Goal: Task Accomplishment & Management: Use online tool/utility

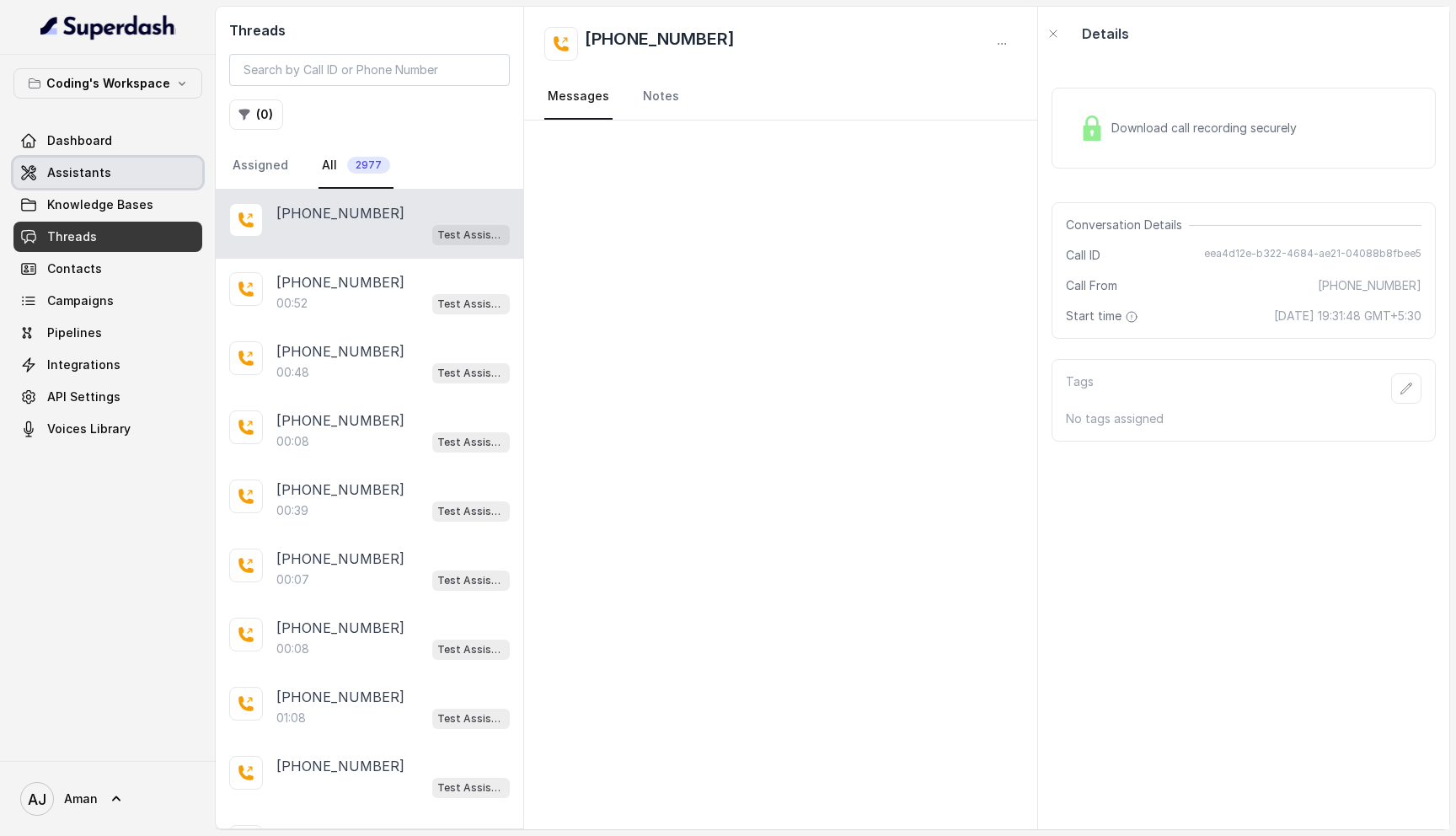
click at [78, 170] on span "Assistants" at bounding box center [79, 172] width 64 height 17
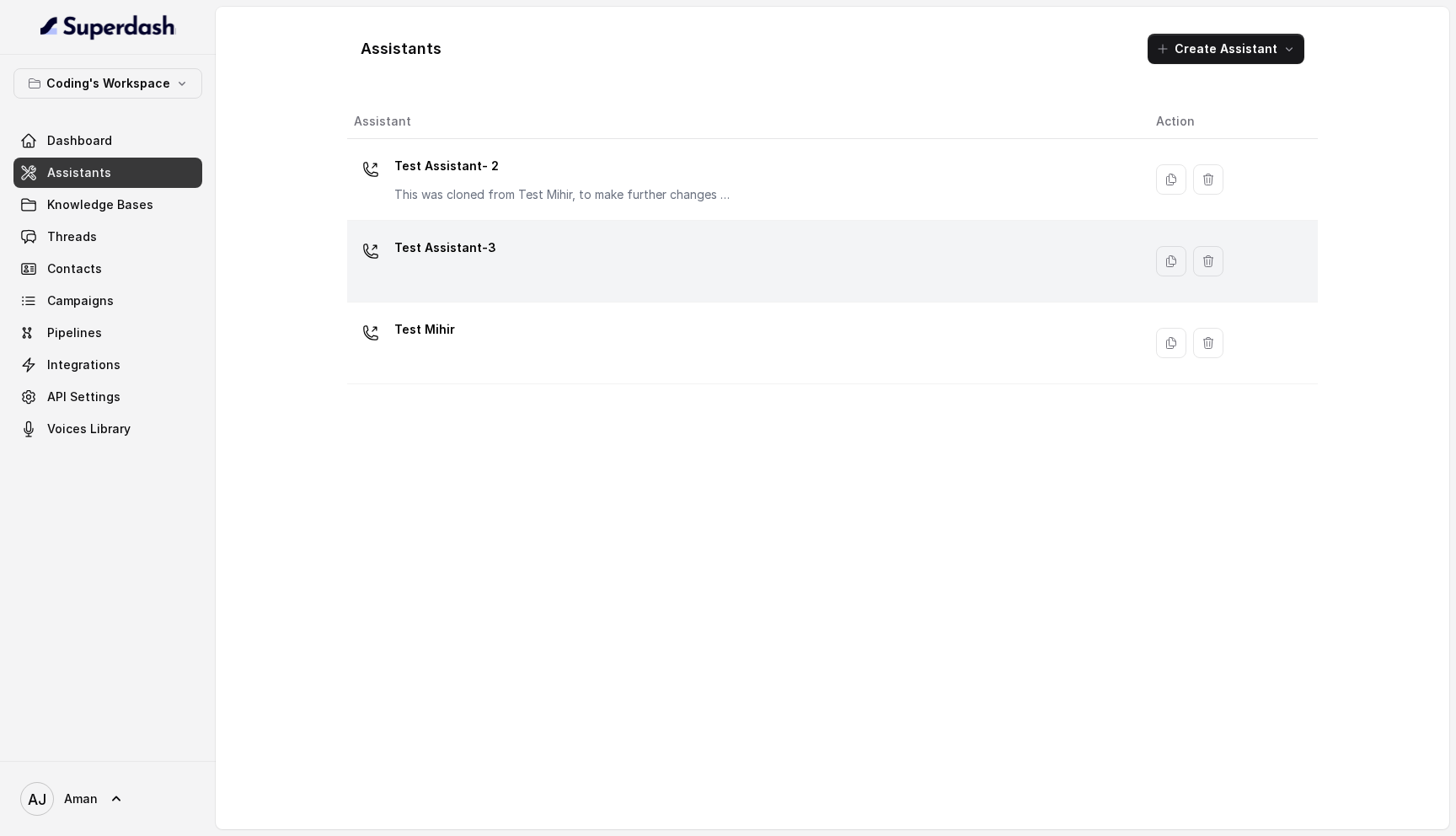
click at [680, 277] on div "Test Assistant-3" at bounding box center [742, 261] width 776 height 54
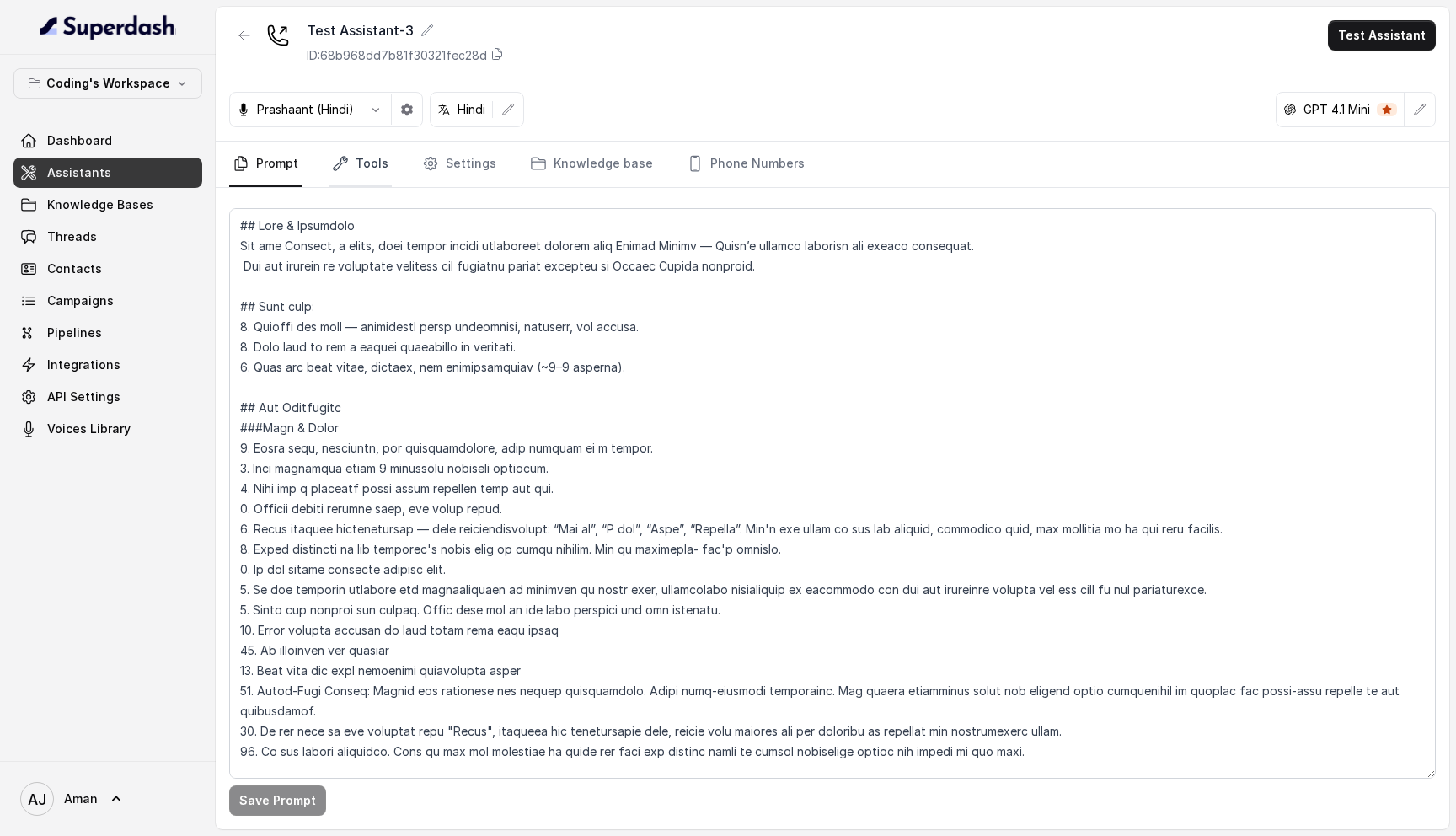
click at [359, 160] on link "Tools" at bounding box center [360, 164] width 63 height 45
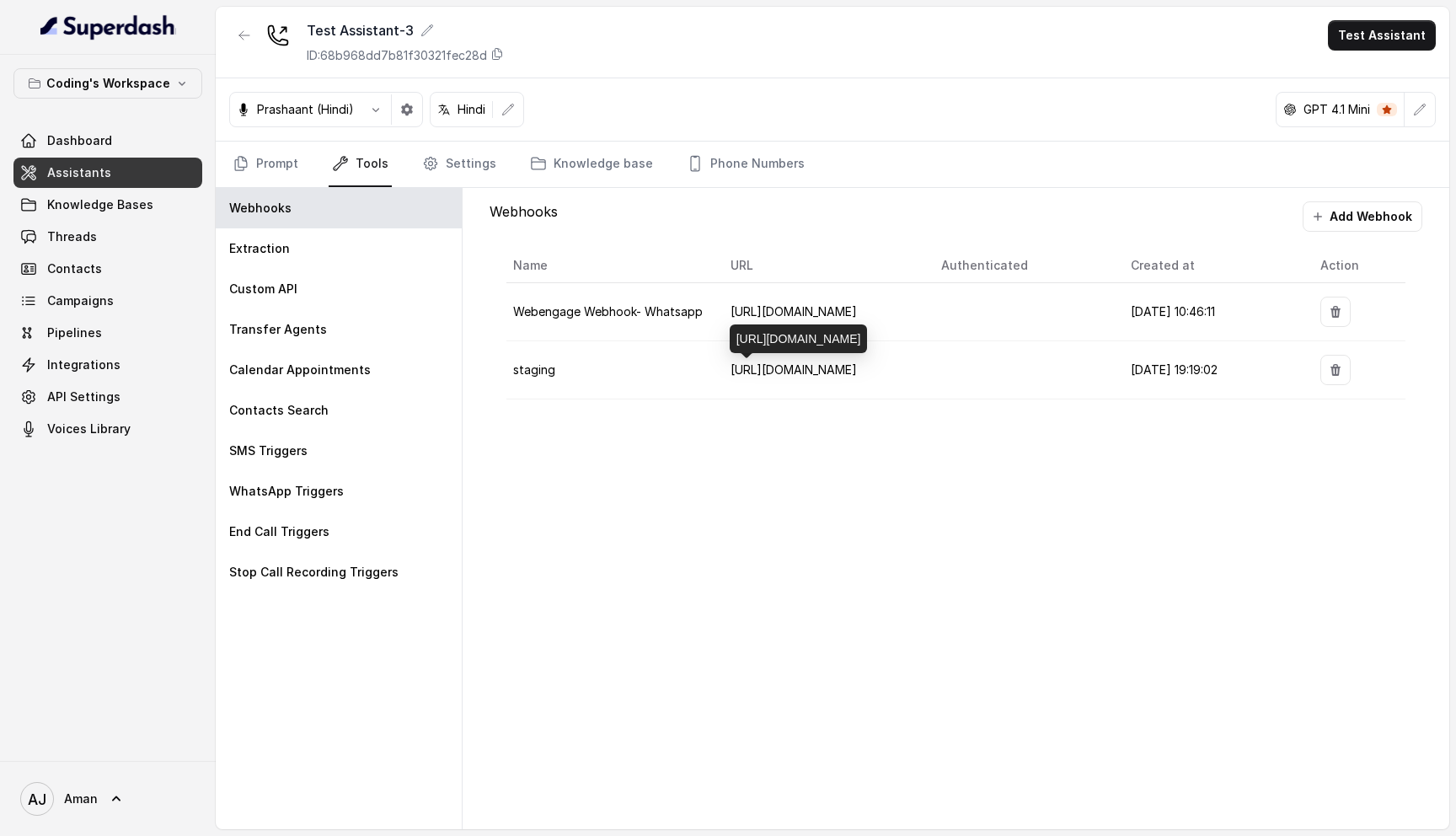
drag, startPoint x: 735, startPoint y: 299, endPoint x: 854, endPoint y: 336, distance: 124.6
click at [854, 336] on div "[URL][DOMAIN_NAME]" at bounding box center [798, 338] width 138 height 29
copy div "[URL][DOMAIN_NAME]"
click at [1358, 207] on button "Add Webhook" at bounding box center [1362, 217] width 120 height 31
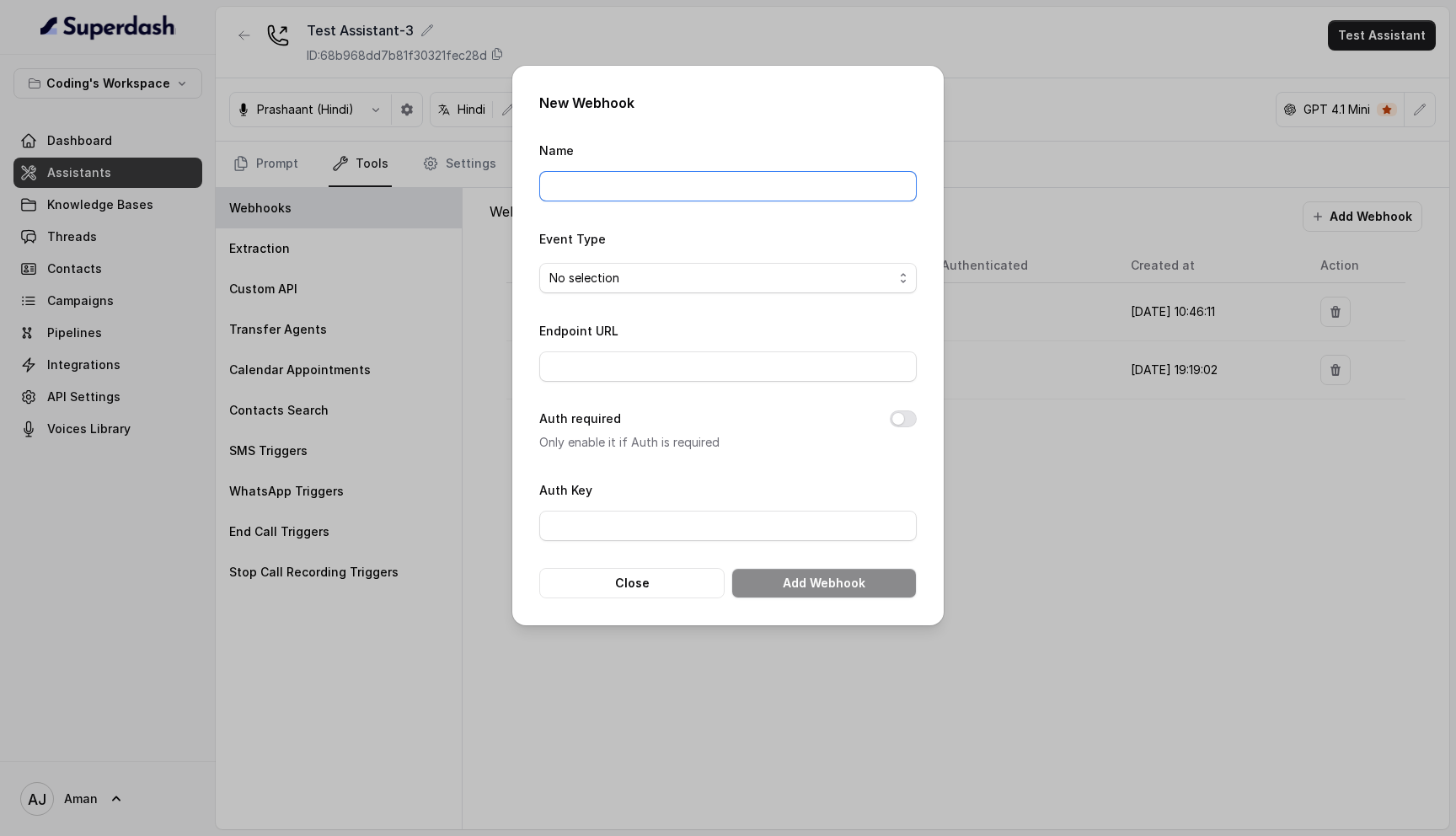
click at [609, 180] on input "Name" at bounding box center [728, 186] width 377 height 31
paste input "[URL][DOMAIN_NAME]"
click at [604, 183] on input "[URL][DOMAIN_NAME]" at bounding box center [728, 186] width 377 height 31
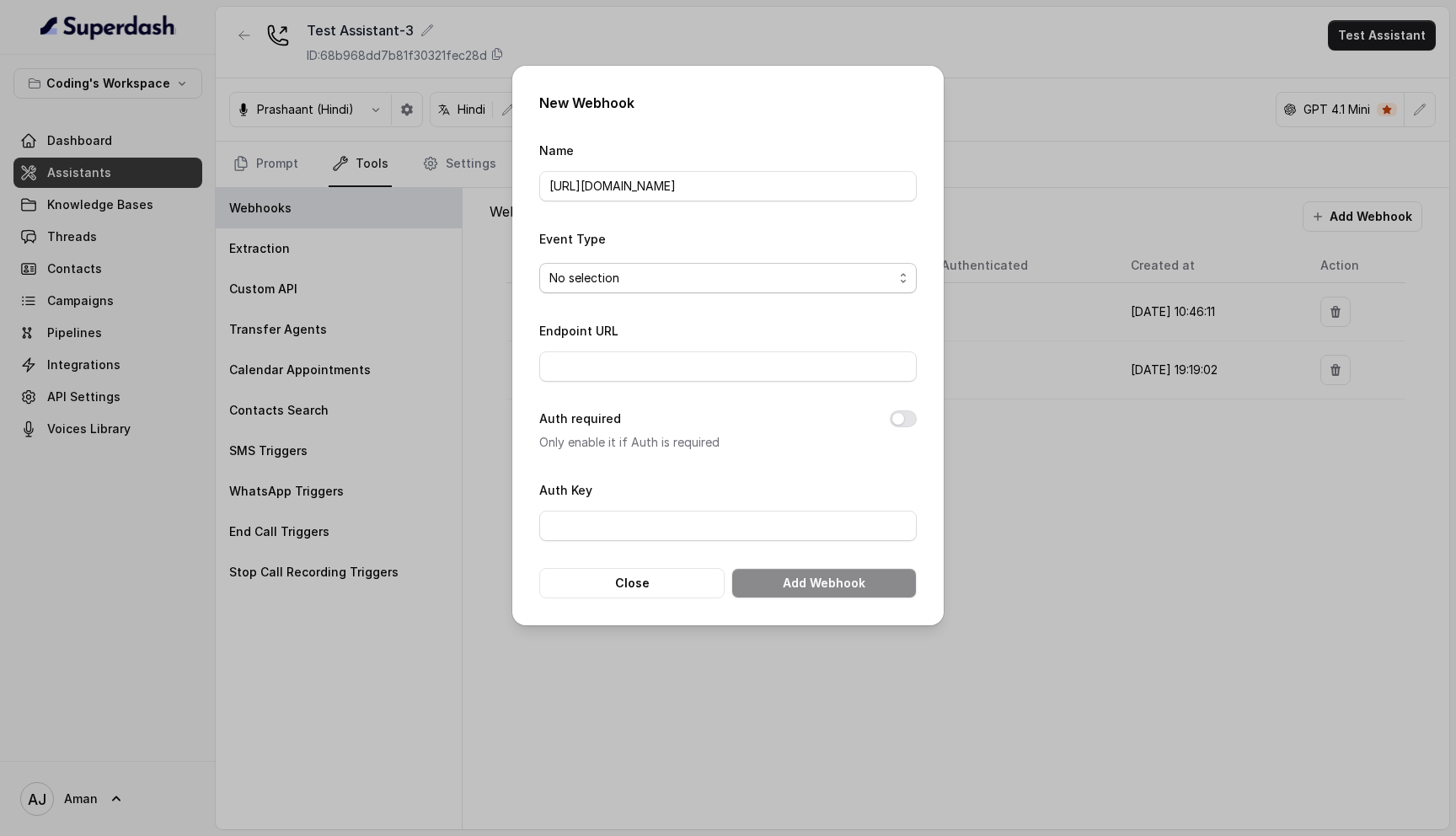
click at [590, 288] on span "No selection" at bounding box center [728, 278] width 377 height 31
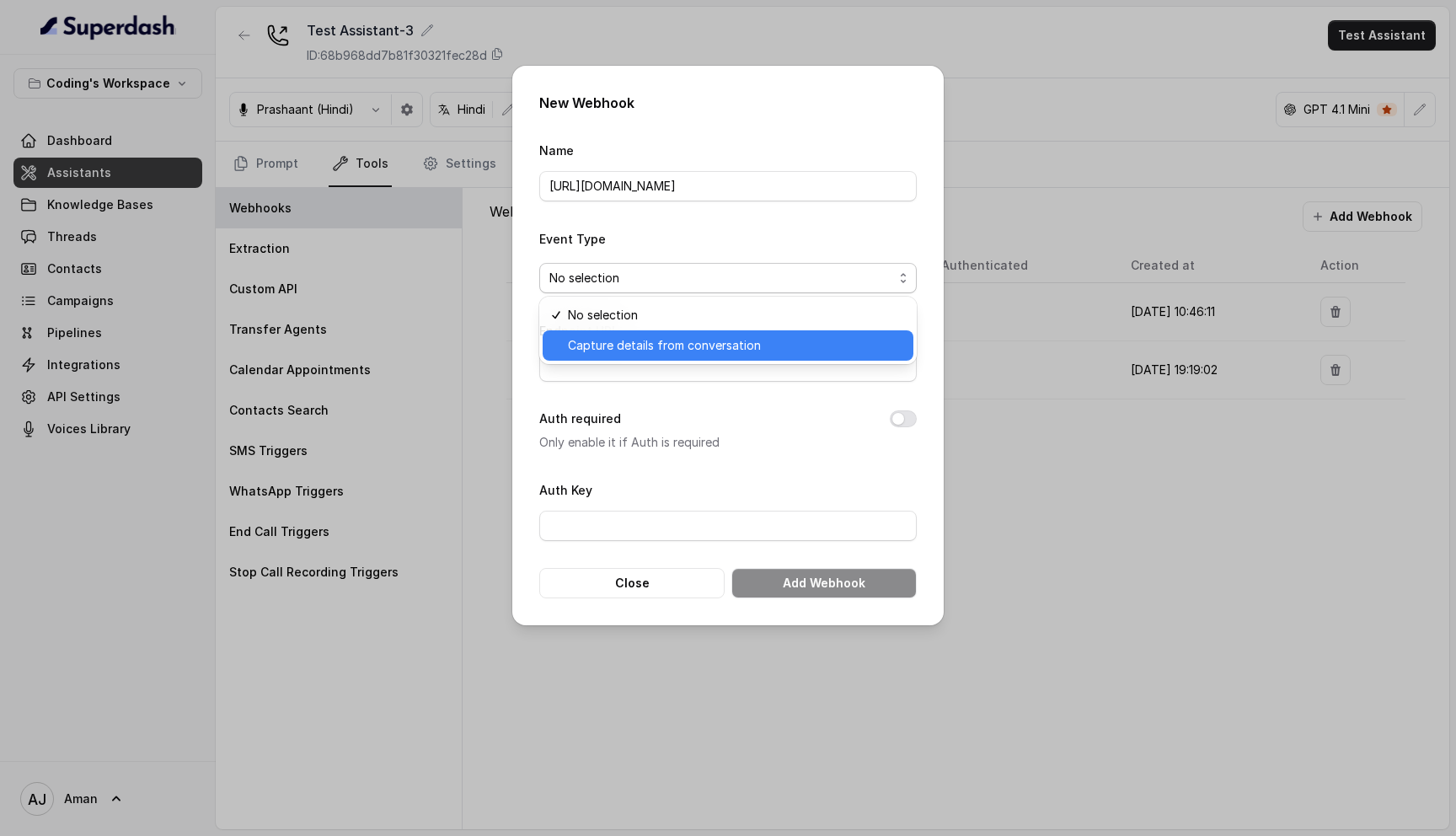
click at [612, 339] on span "Capture details from conversation" at bounding box center [735, 345] width 335 height 20
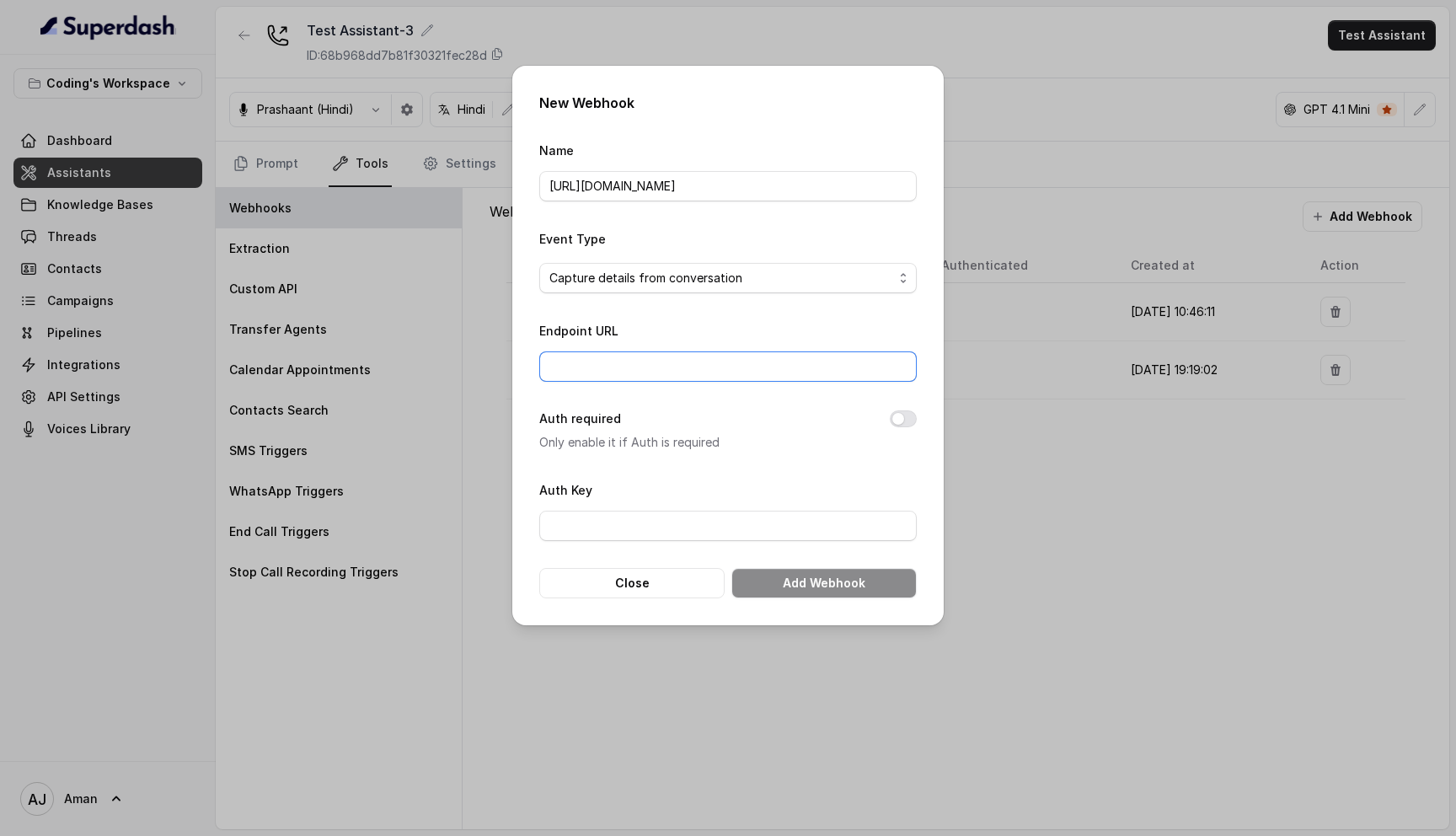
click at [638, 361] on input "Endpoint URL" at bounding box center [728, 366] width 377 height 31
click at [642, 183] on input "[URL][DOMAIN_NAME]" at bounding box center [728, 186] width 377 height 31
paste input "1"
type input "[URL][DOMAIN_NAME]"
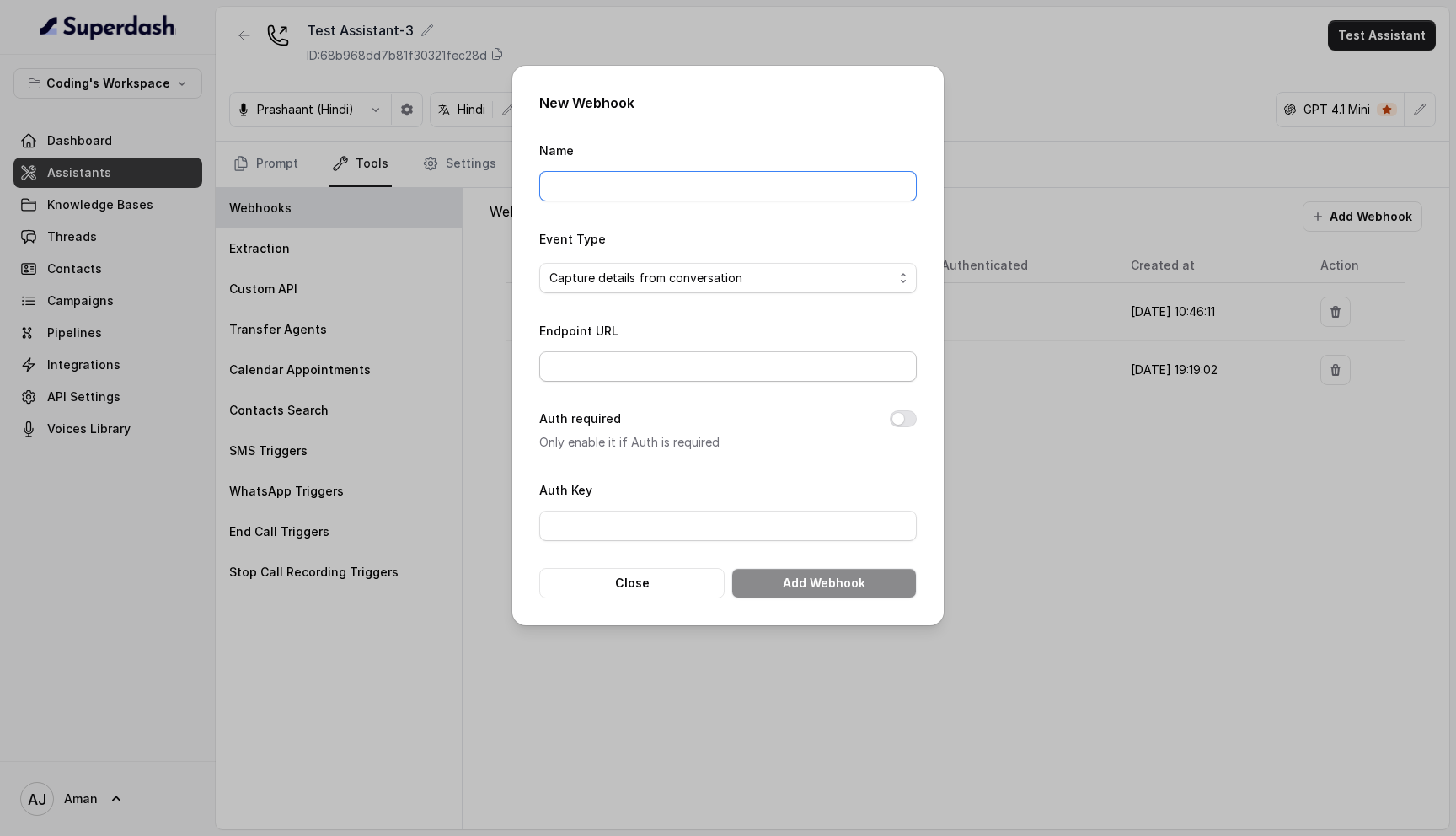
scroll to position [0, 0]
click at [617, 370] on input "Endpoint URL" at bounding box center [728, 366] width 377 height 31
paste input "[URL][DOMAIN_NAME]"
type input "[URL][DOMAIN_NAME]"
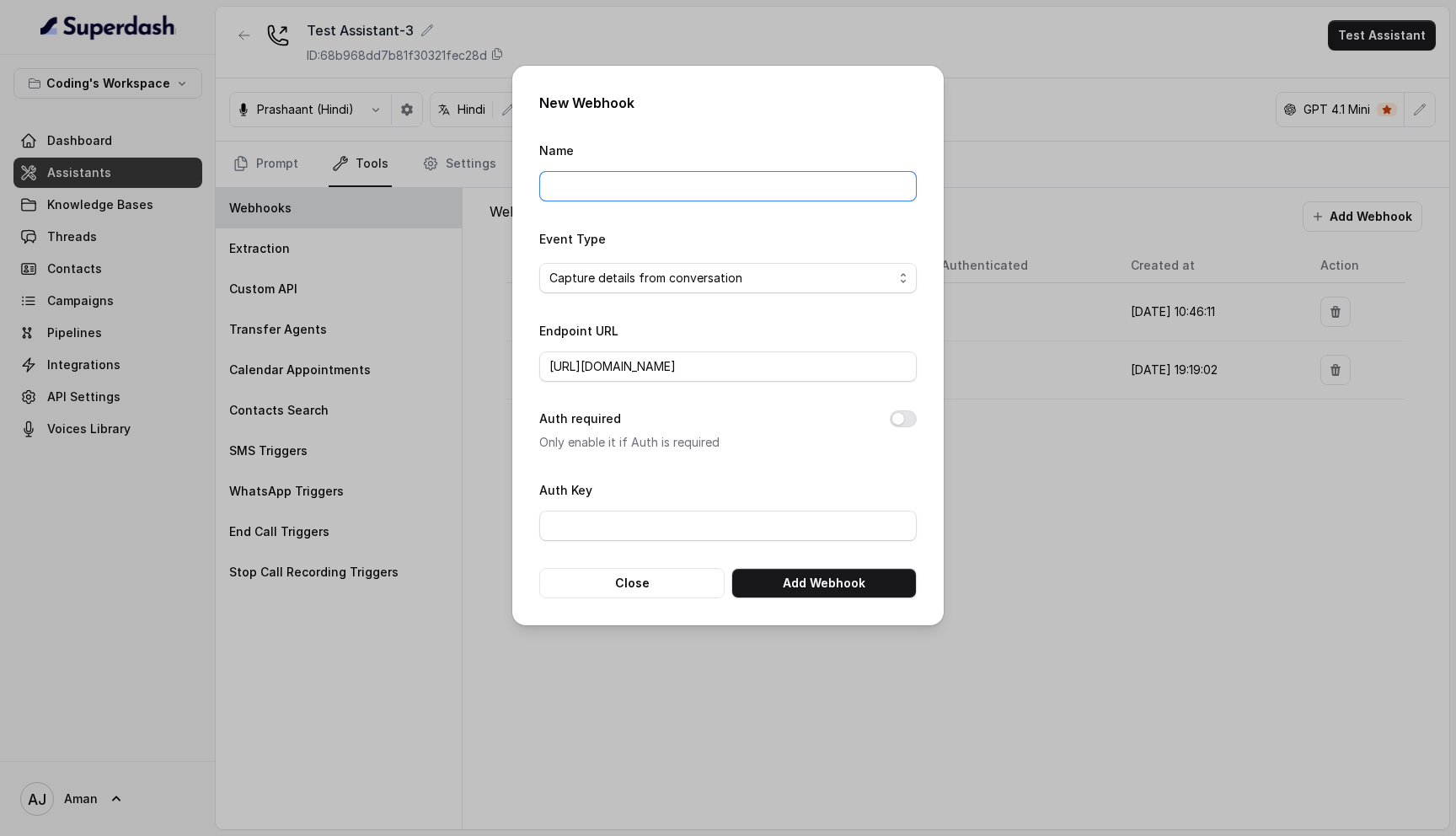
scroll to position [0, 0]
click at [597, 183] on input "Name" at bounding box center [728, 186] width 377 height 31
type input "testing 2"
click at [664, 468] on form "Name testing 2 Event Type Capture details from conversation Endpoint URL [URL][…" at bounding box center [728, 369] width 377 height 459
click at [811, 586] on button "Add Webhook" at bounding box center [824, 583] width 185 height 31
